Goal: Task Accomplishment & Management: Manage account settings

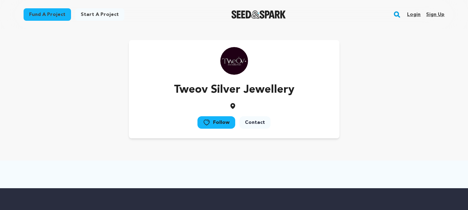
click at [428, 15] on link "Sign up" at bounding box center [435, 14] width 18 height 11
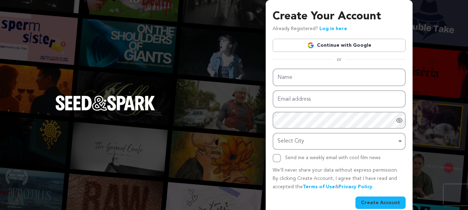
click at [336, 46] on link "Continue with Google" at bounding box center [339, 45] width 133 height 13
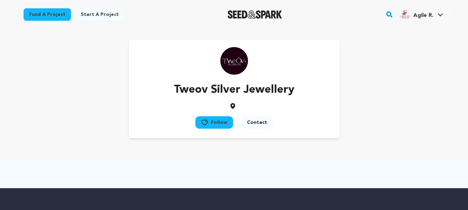
click at [423, 17] on span "Agile R." at bounding box center [424, 16] width 20 height 6
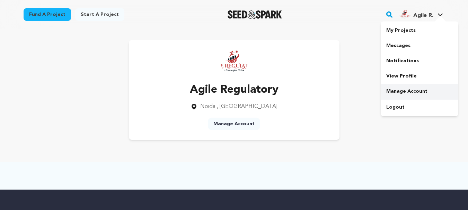
click at [406, 90] on link "Manage Account" at bounding box center [420, 91] width 78 height 15
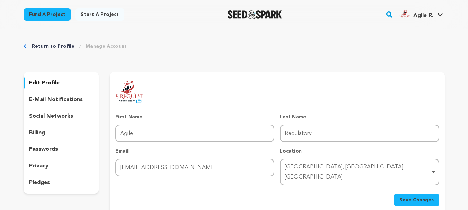
click at [60, 112] on div "social networks" at bounding box center [62, 116] width 76 height 11
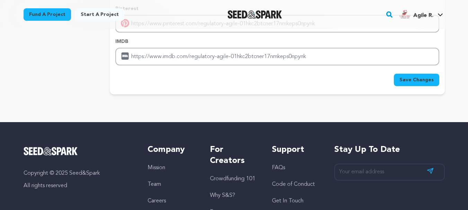
scroll to position [208, 0]
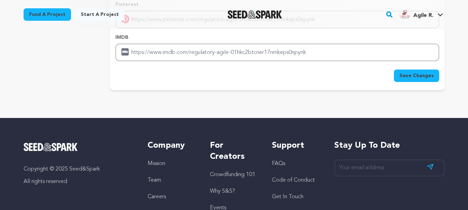
click at [422, 71] on button "Save Changes" at bounding box center [416, 76] width 45 height 12
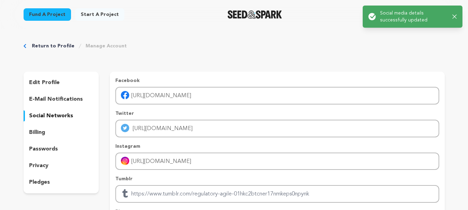
scroll to position [0, 0]
click at [455, 15] on icon "button" at bounding box center [455, 17] width 5 height 5
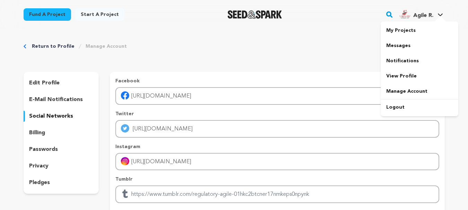
click at [440, 13] on link "Agile R. Agile R." at bounding box center [421, 13] width 46 height 12
